Goal: Navigation & Orientation: Find specific page/section

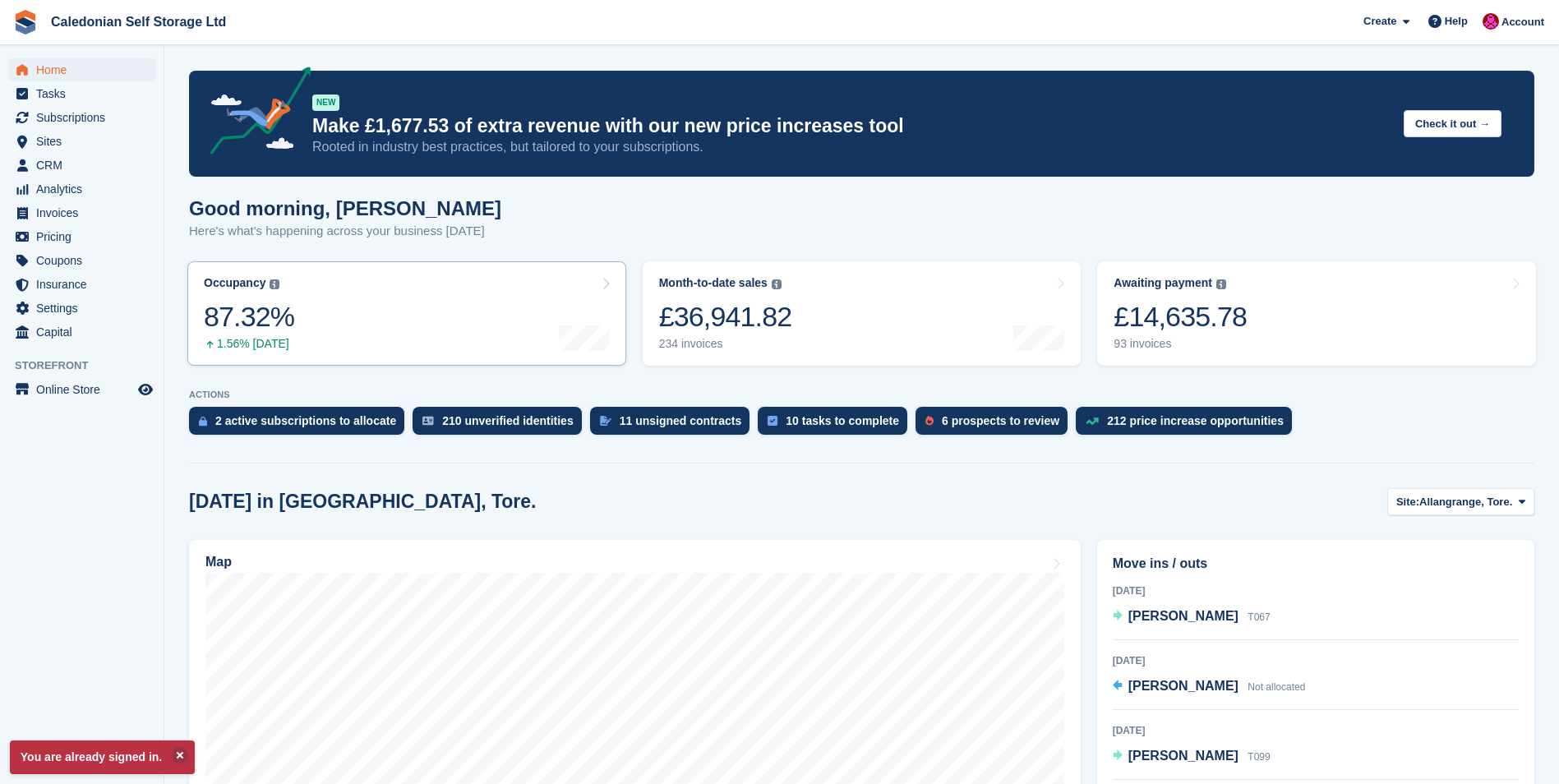
scroll to position [329, 0]
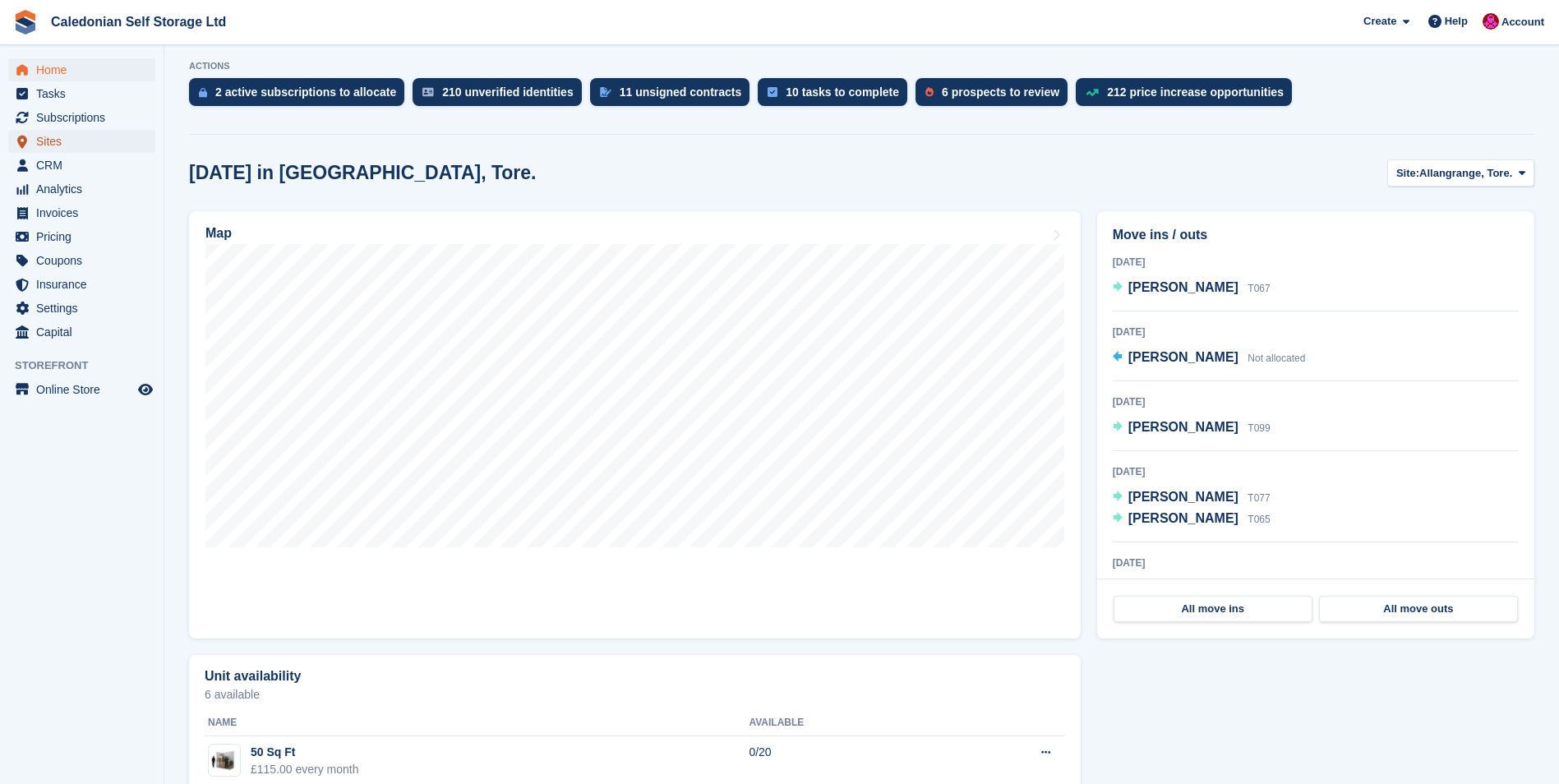
click at [48, 132] on span "Sites" at bounding box center [86, 141] width 98 height 23
click at [44, 139] on span "Sites" at bounding box center [86, 141] width 98 height 23
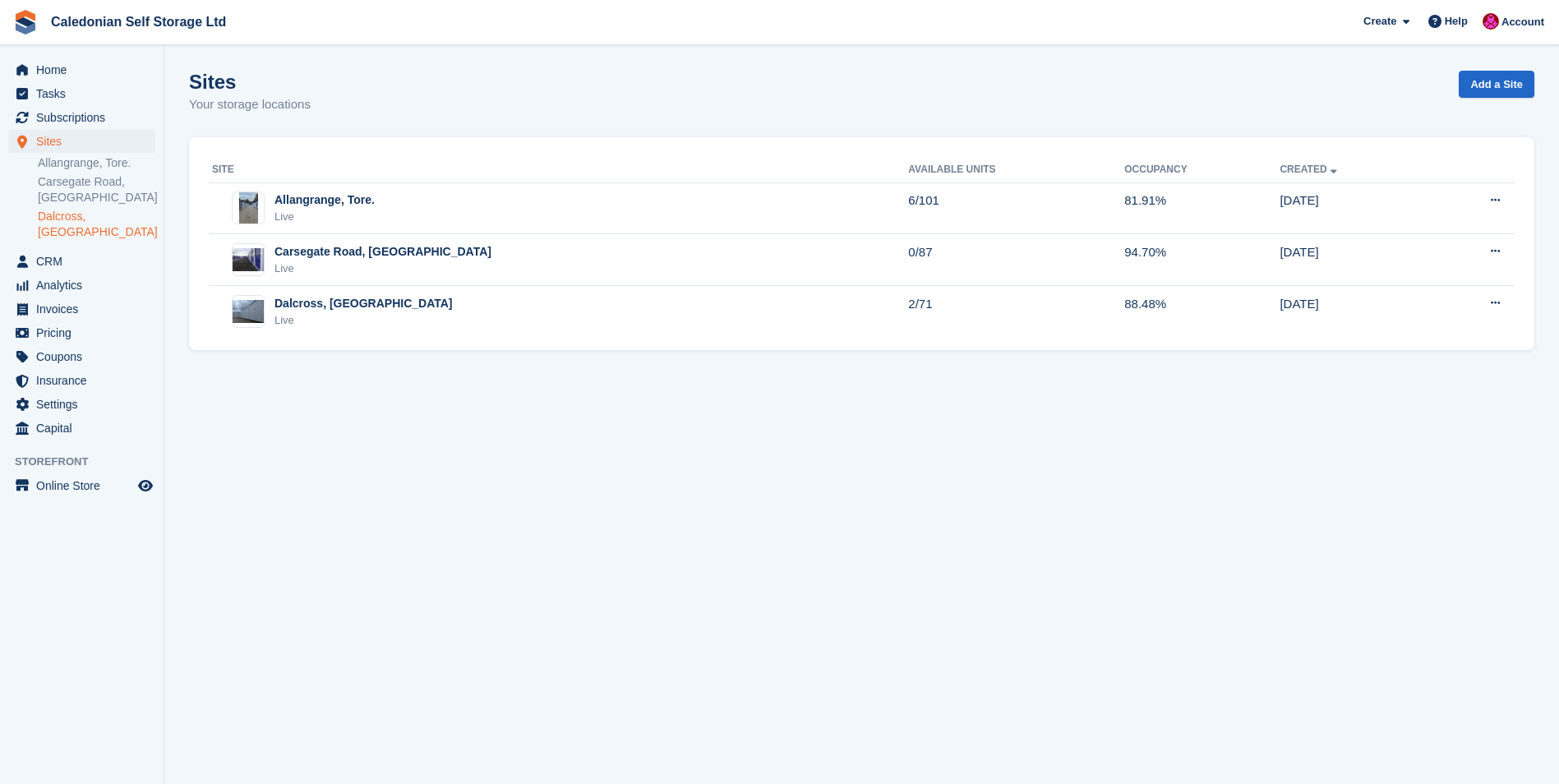
click at [86, 218] on link "Dalcross, [GEOGRAPHIC_DATA]" at bounding box center [97, 224] width 117 height 31
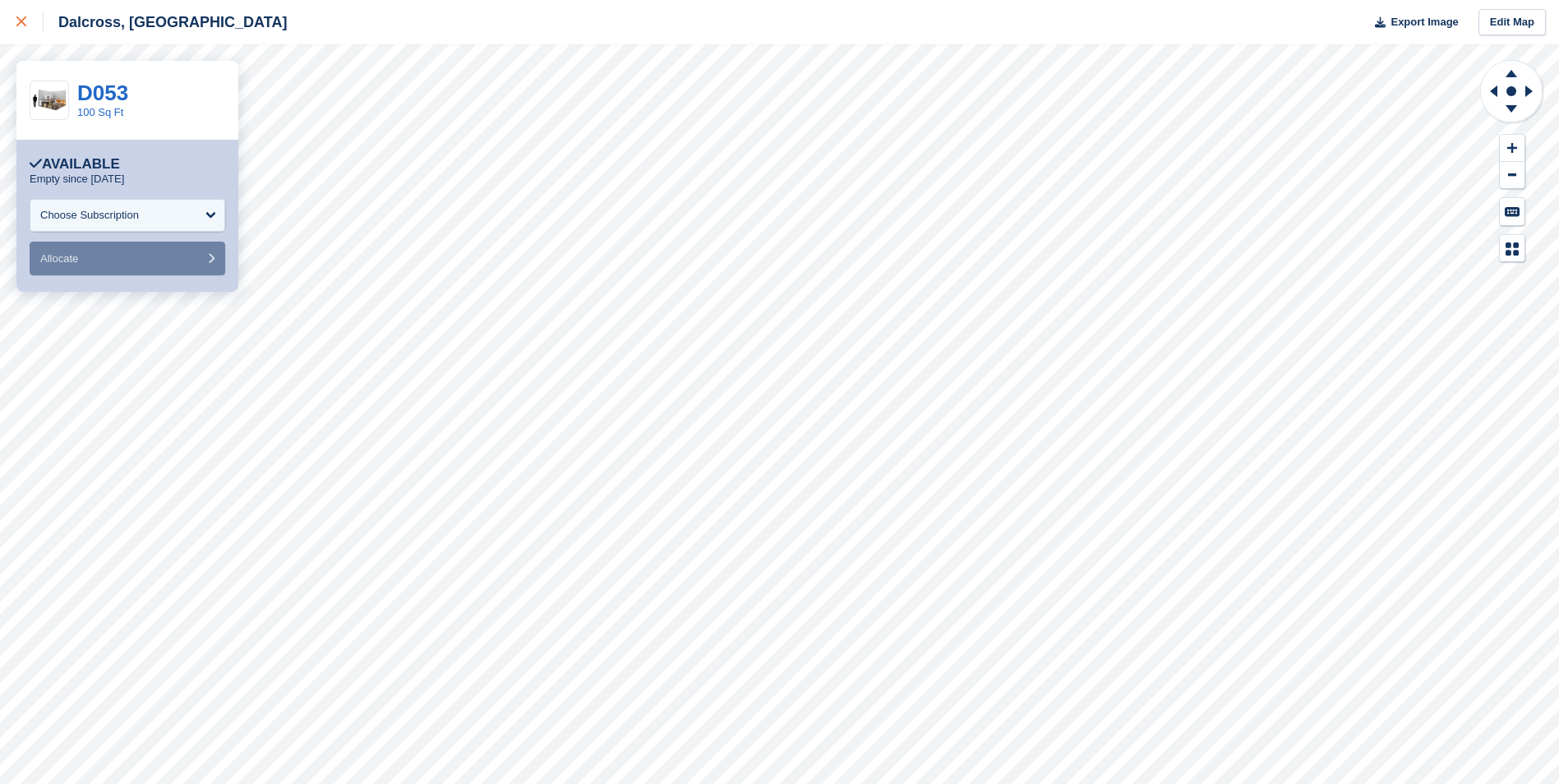
click at [29, 22] on div at bounding box center [29, 22] width 27 height 20
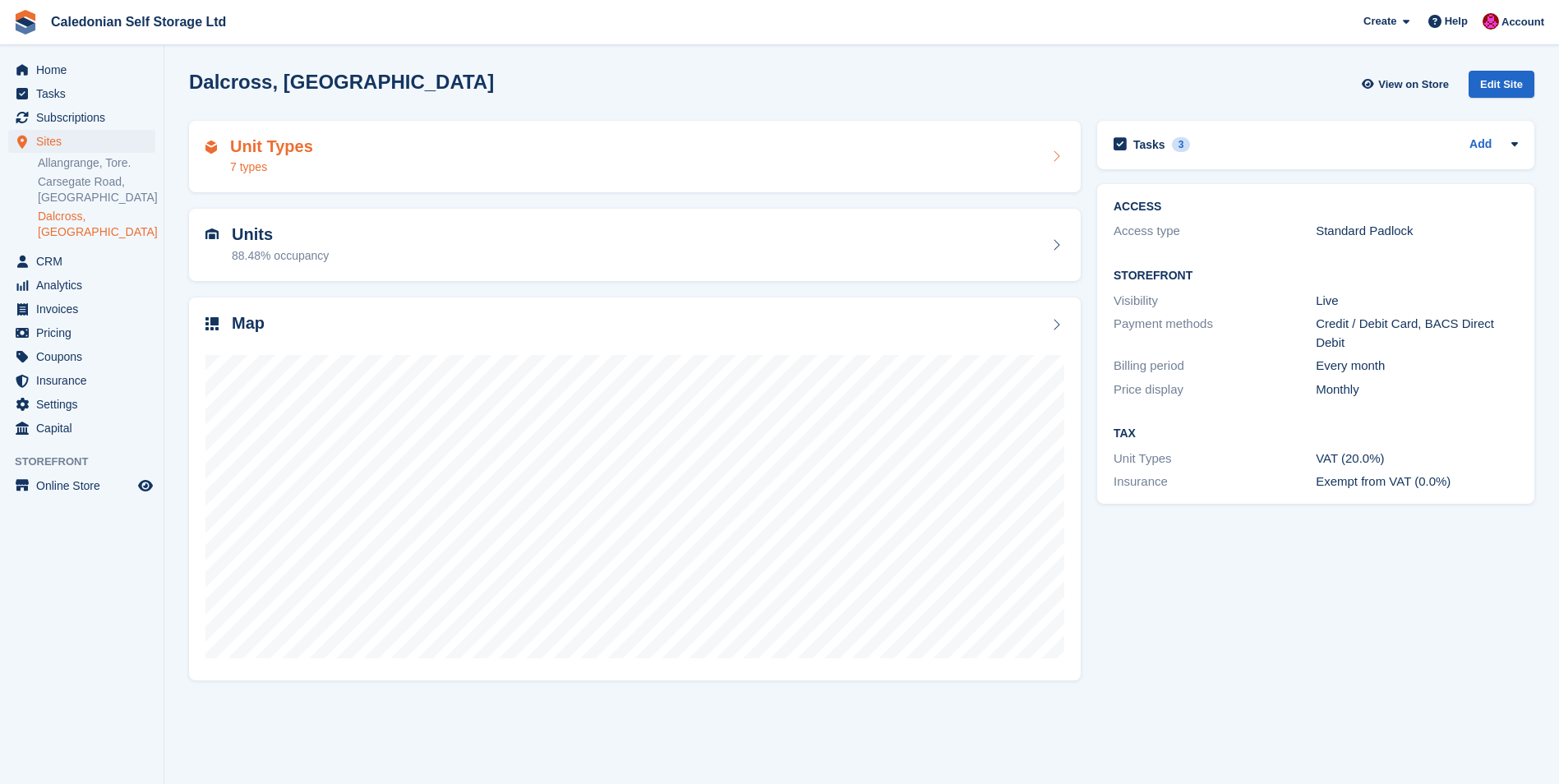
click at [257, 153] on h2 "Unit Types" at bounding box center [271, 147] width 83 height 19
